Goal: Find specific page/section: Find specific page/section

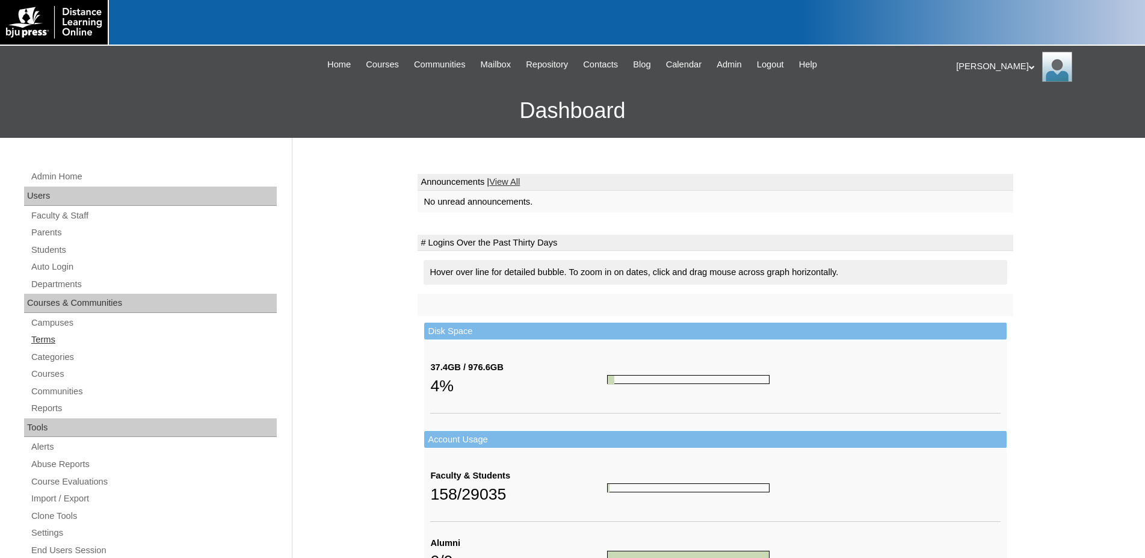
click at [45, 335] on link "Terms" at bounding box center [153, 339] width 247 height 15
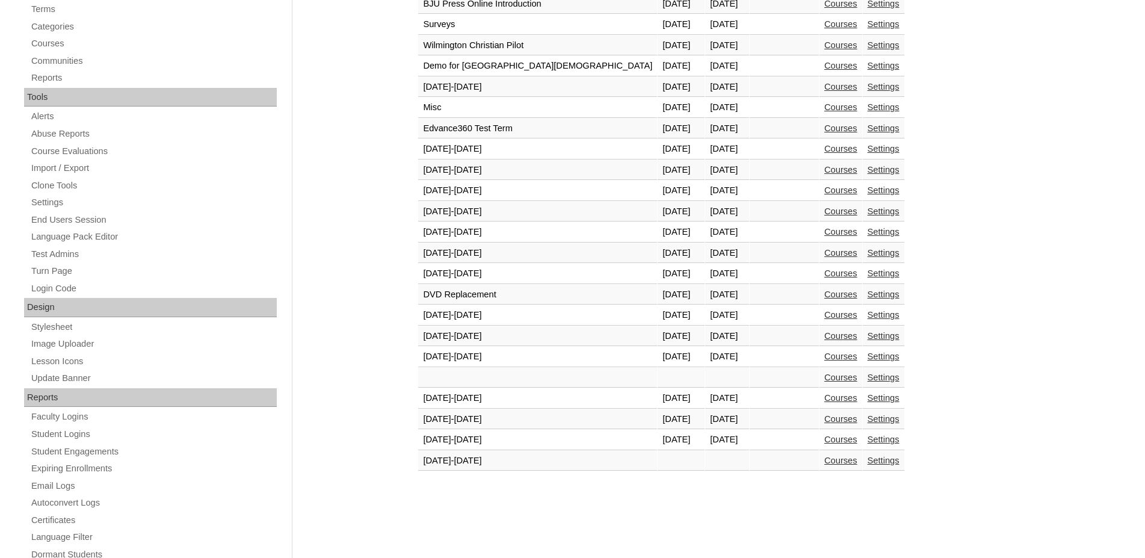
scroll to position [430, 0]
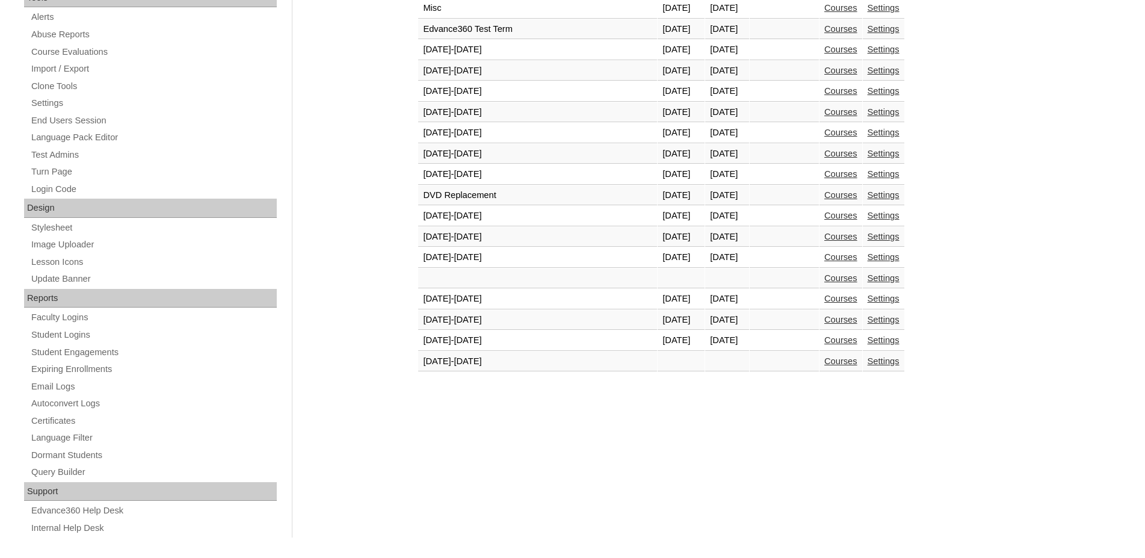
click at [824, 345] on link "Courses" at bounding box center [840, 340] width 33 height 10
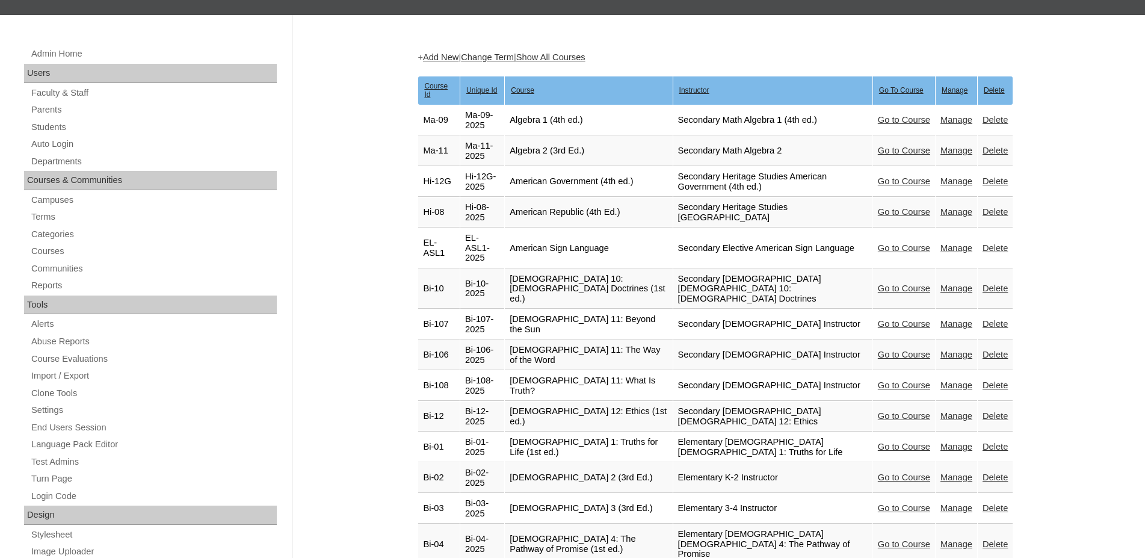
scroll to position [614, 0]
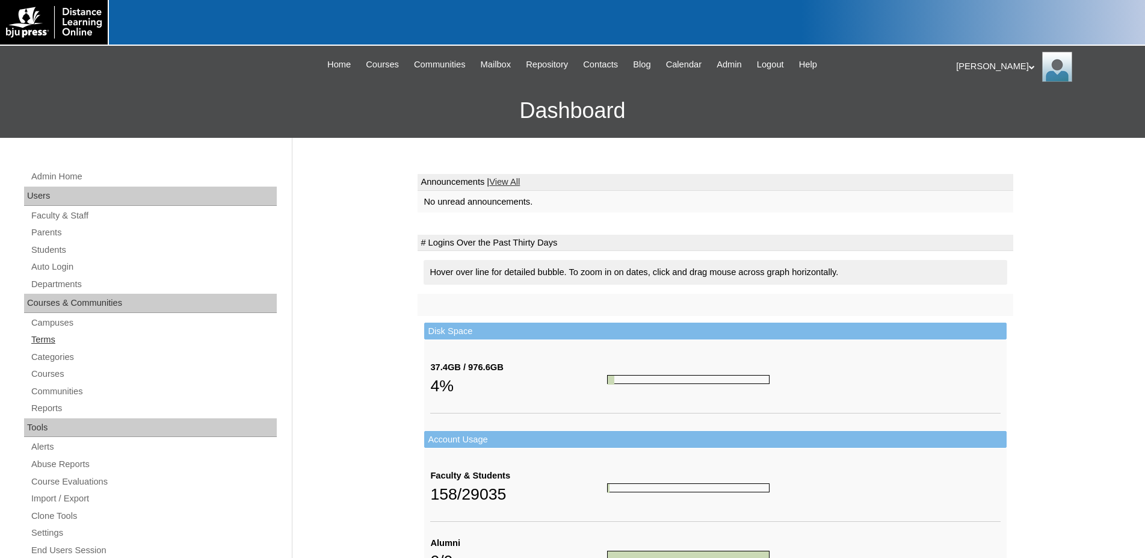
click at [38, 336] on link "Terms" at bounding box center [153, 339] width 247 height 15
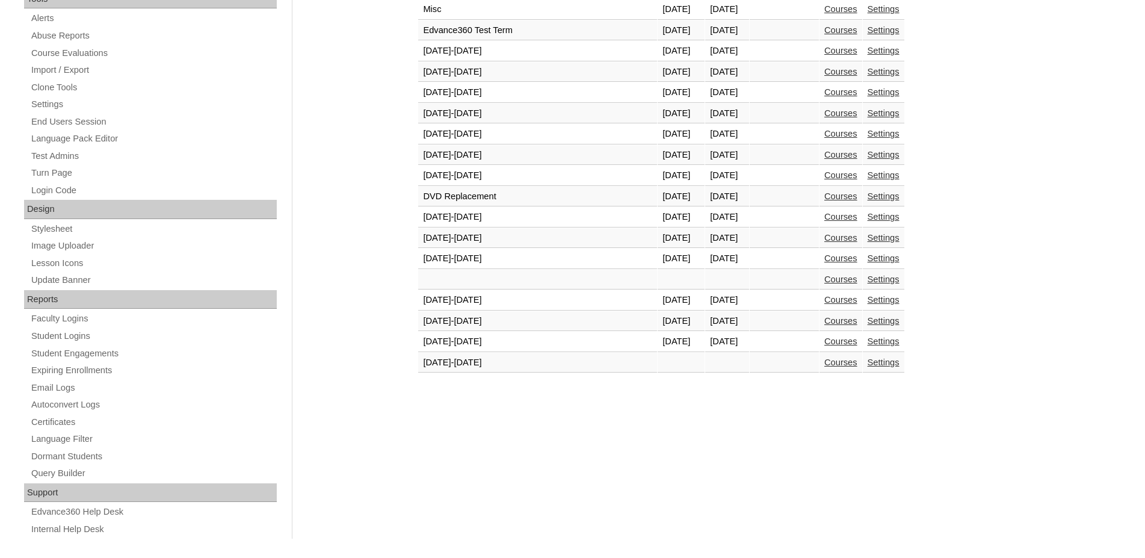
scroll to position [430, 0]
click at [824, 344] on link "Courses" at bounding box center [840, 340] width 33 height 10
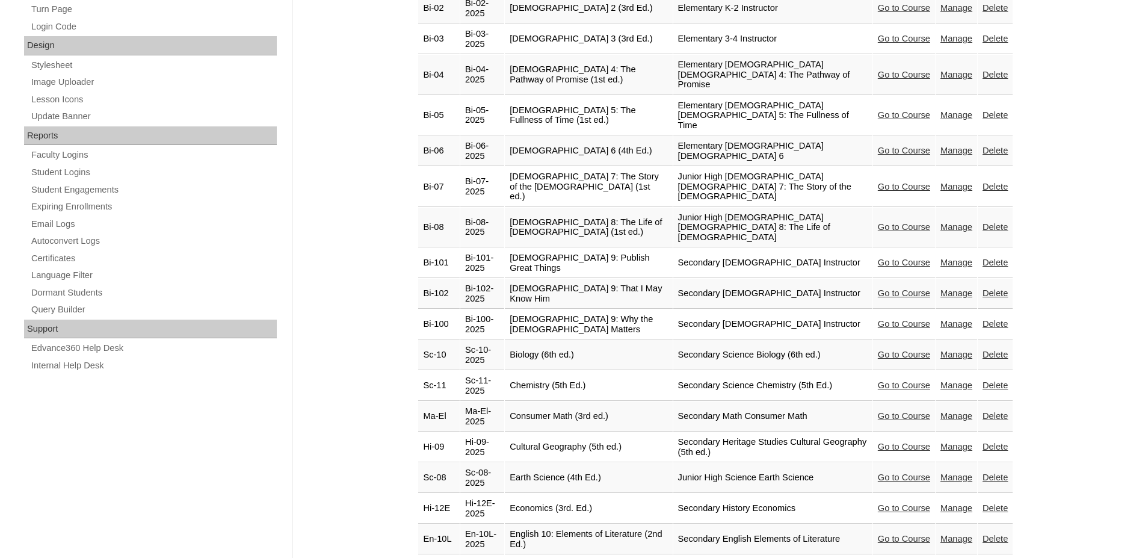
scroll to position [736, 0]
